Goal: Information Seeking & Learning: Obtain resource

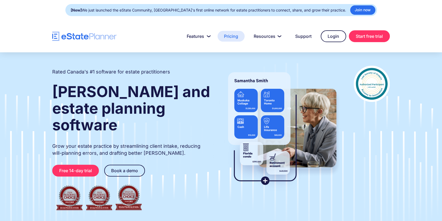
click at [235, 38] on link "Pricing" at bounding box center [231, 36] width 27 height 11
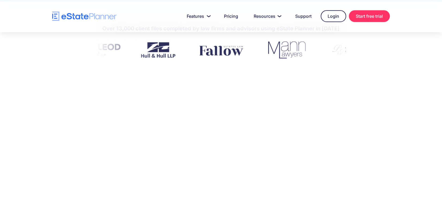
scroll to position [235, 0]
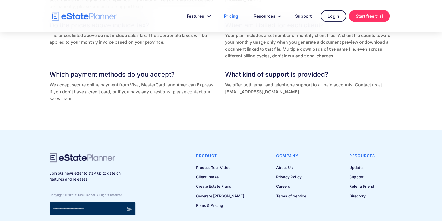
scroll to position [1200, 0]
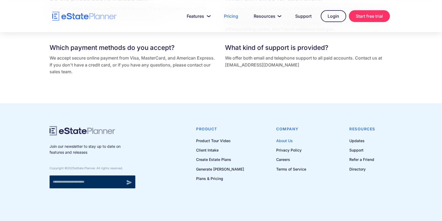
click at [286, 141] on link "About Us" at bounding box center [291, 140] width 30 height 7
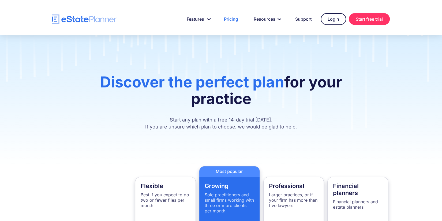
scroll to position [0, 0]
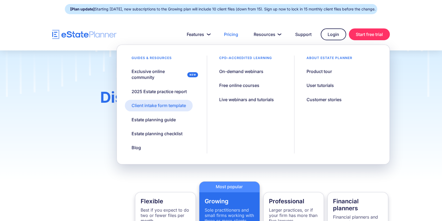
click at [149, 107] on div "Client intake form template" at bounding box center [159, 105] width 54 height 6
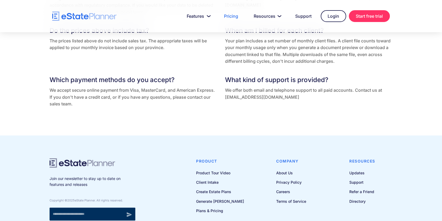
scroll to position [1200, 0]
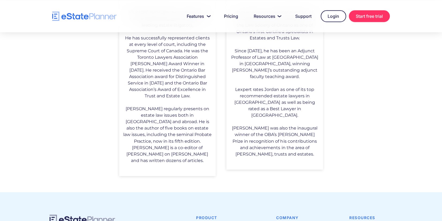
scroll to position [436, 0]
